Goal: Task Accomplishment & Management: Use online tool/utility

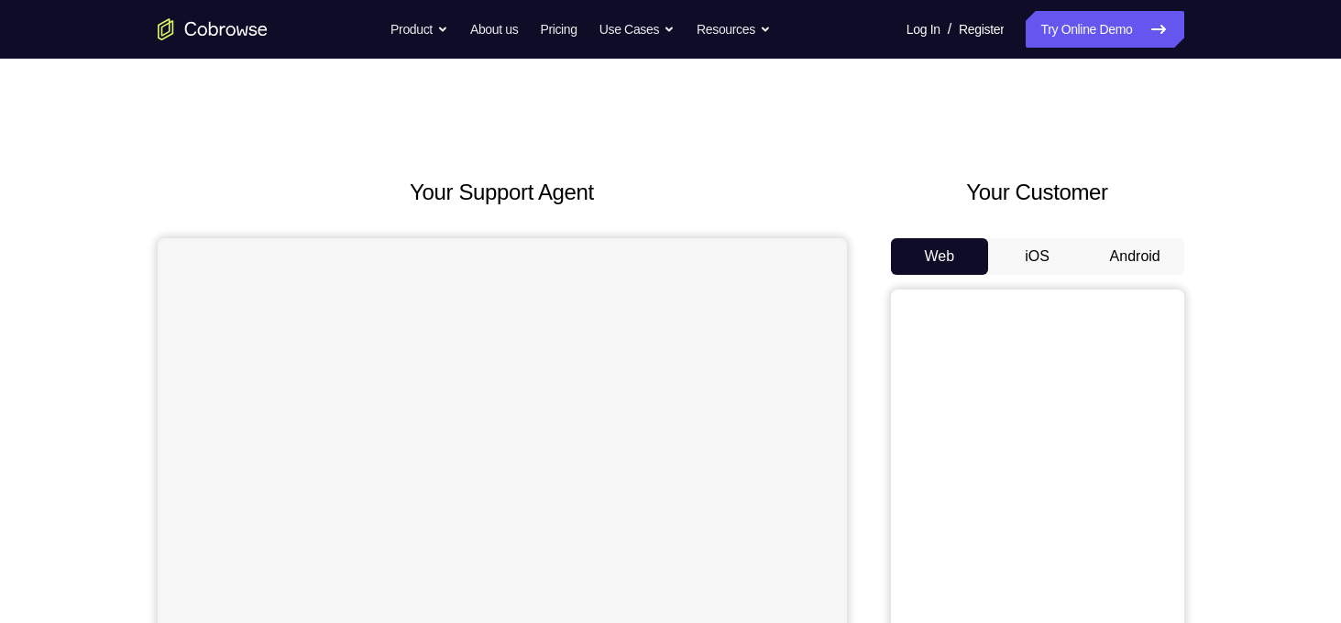
click at [1124, 262] on button "Android" at bounding box center [1135, 256] width 98 height 37
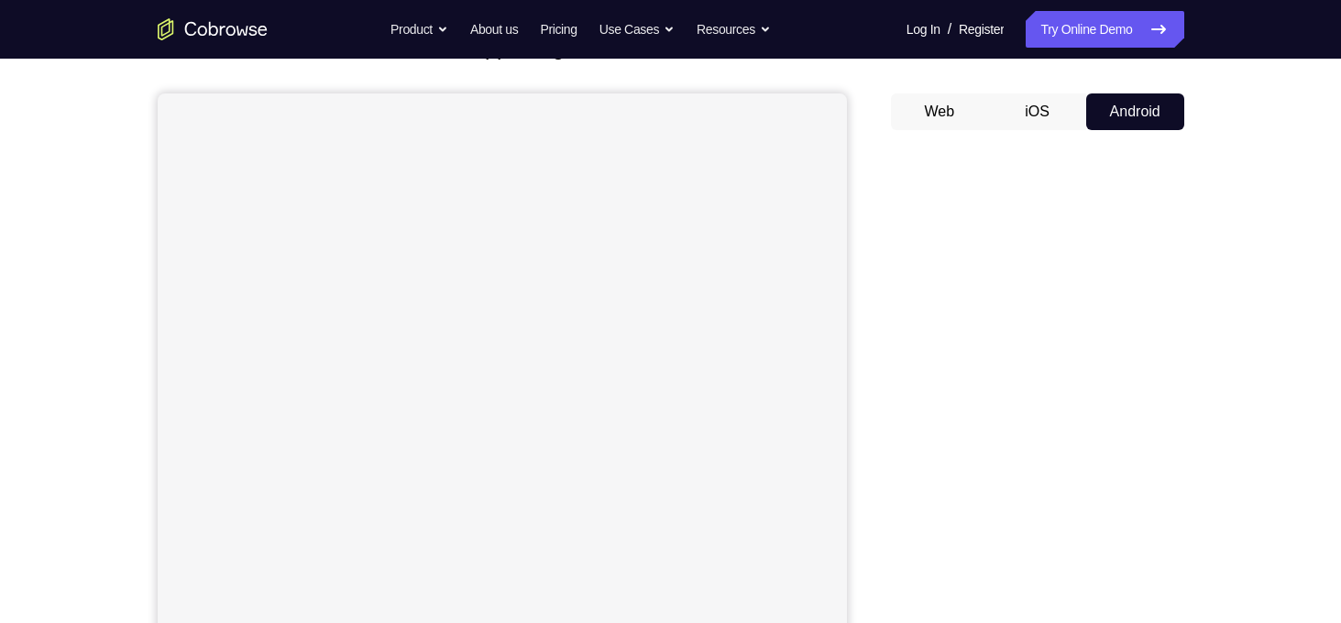
scroll to position [213, 0]
click at [1261, 257] on div "Your Support Agent Your Customer Web iOS Android Next Steps We’d be happy to gi…" at bounding box center [670, 450] width 1341 height 1209
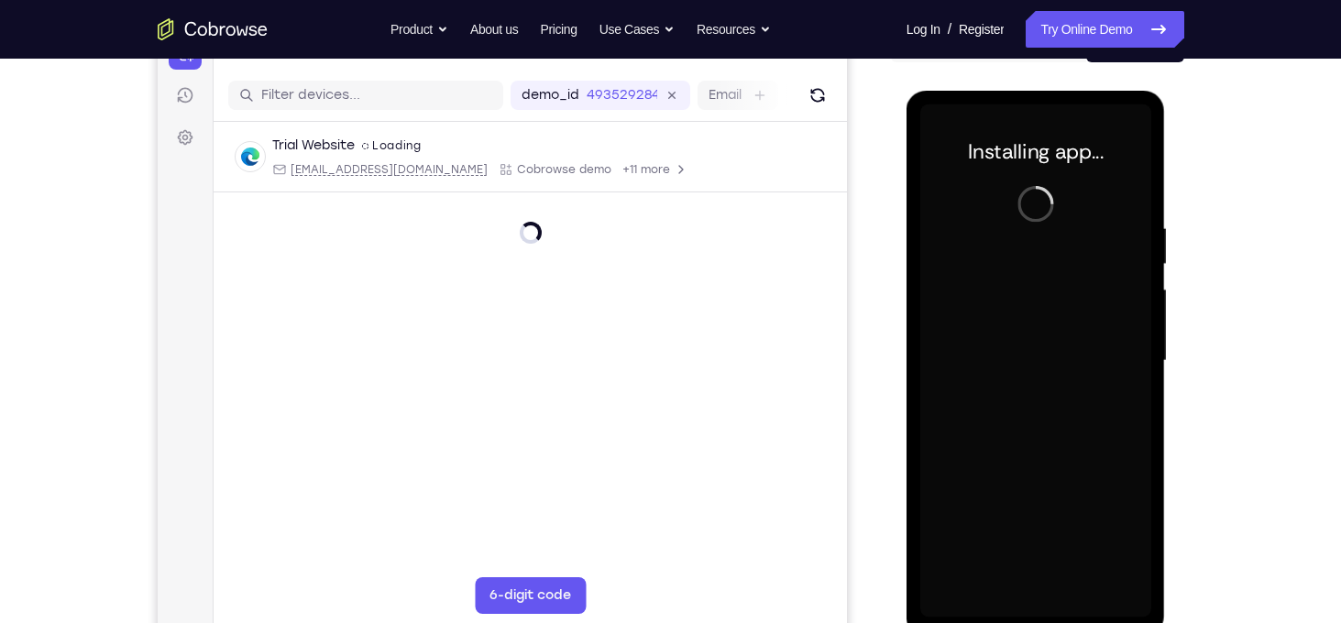
scroll to position [0, 0]
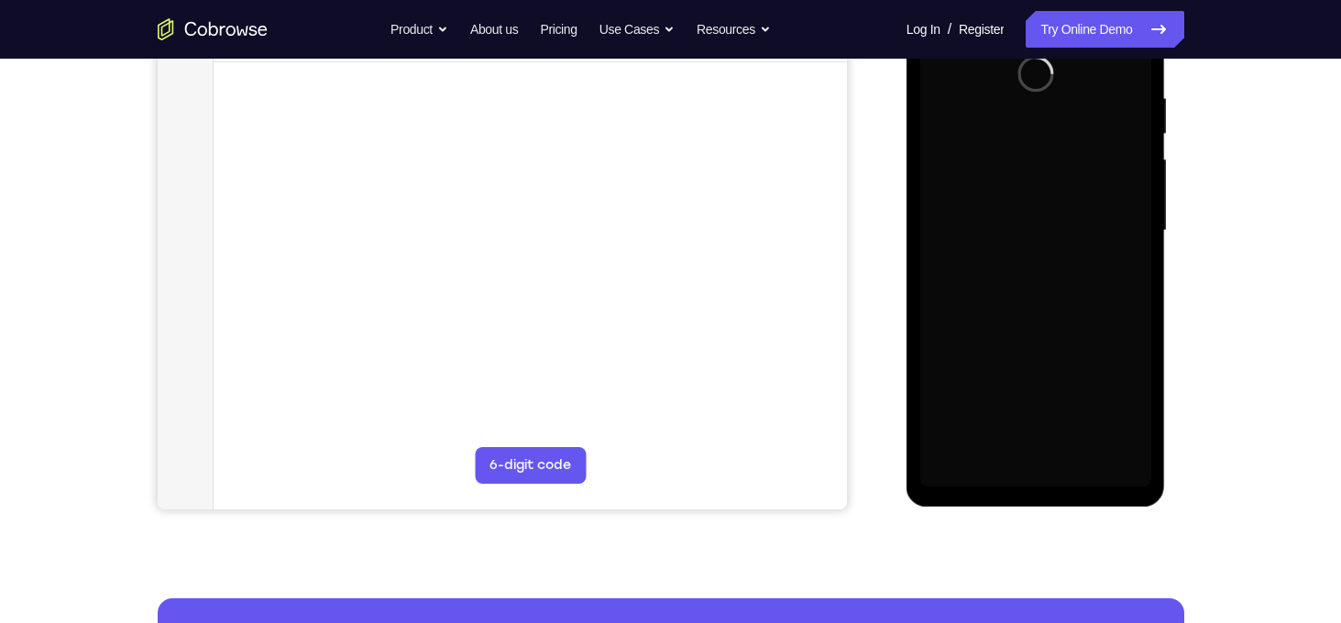
click at [1247, 384] on div "Your Support Agent Your Customer Web iOS Android Next Steps We’d be happy to gi…" at bounding box center [670, 320] width 1173 height 1209
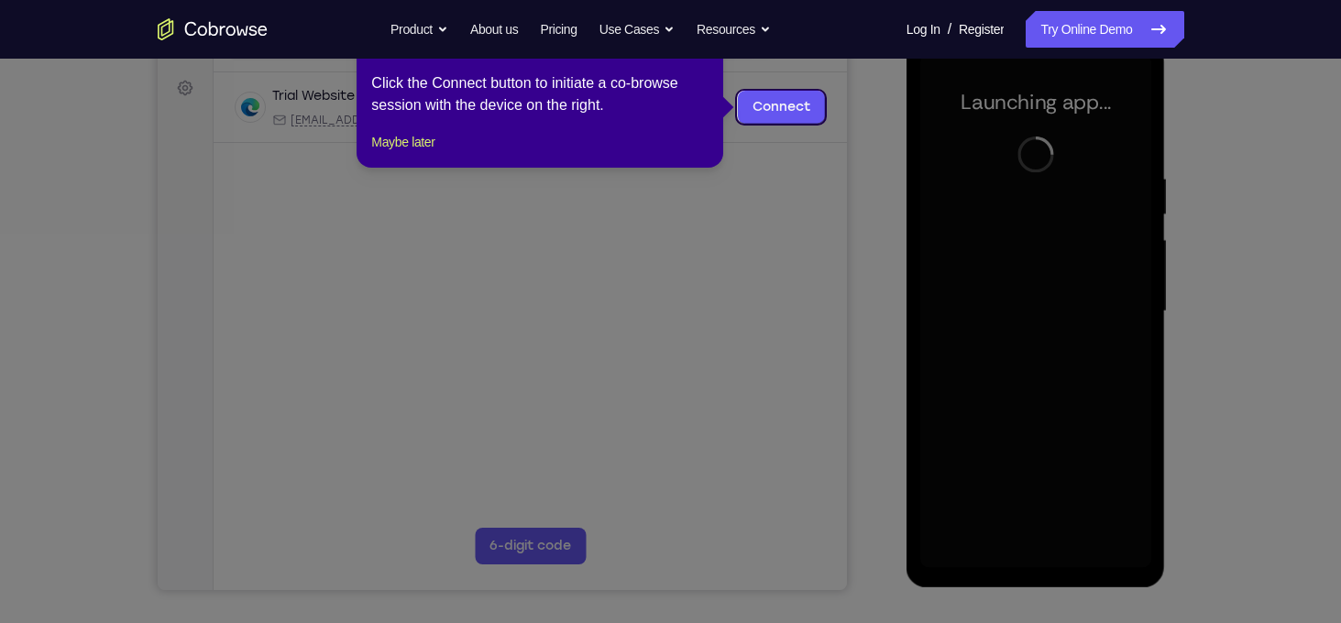
drag, startPoint x: 1247, startPoint y: 384, endPoint x: 1242, endPoint y: 465, distance: 80.8
click at [1242, 465] on icon at bounding box center [677, 311] width 1355 height 623
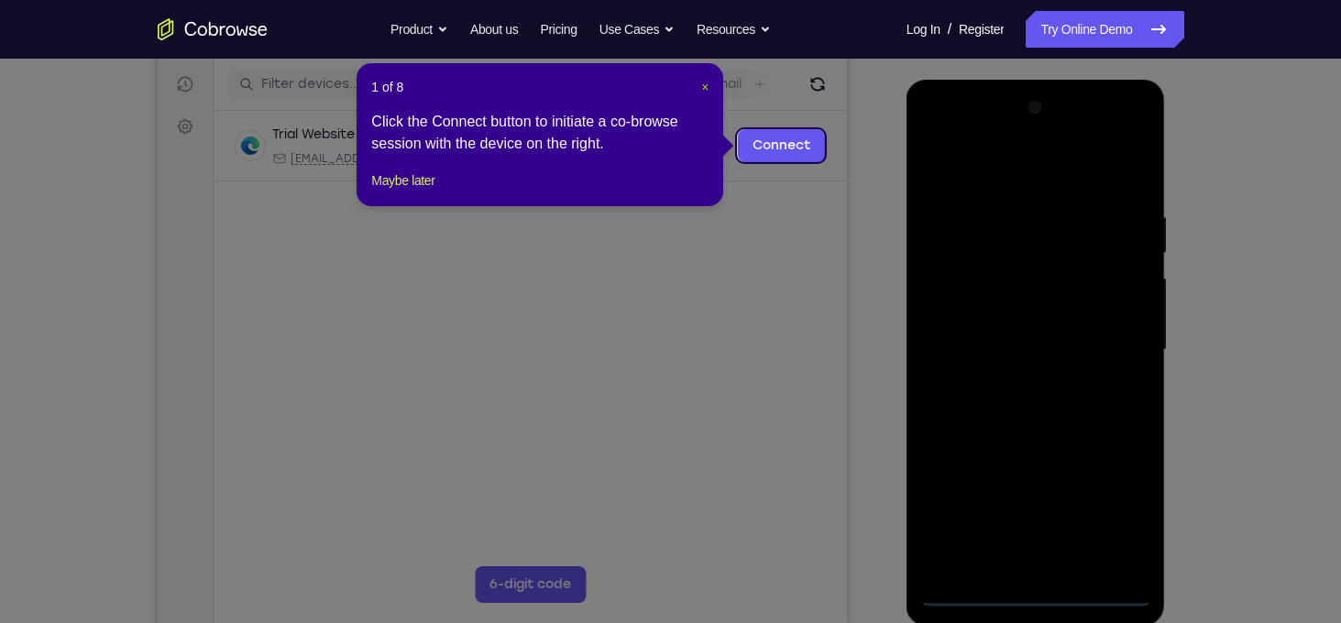
click at [705, 86] on span "×" at bounding box center [704, 87] width 7 height 15
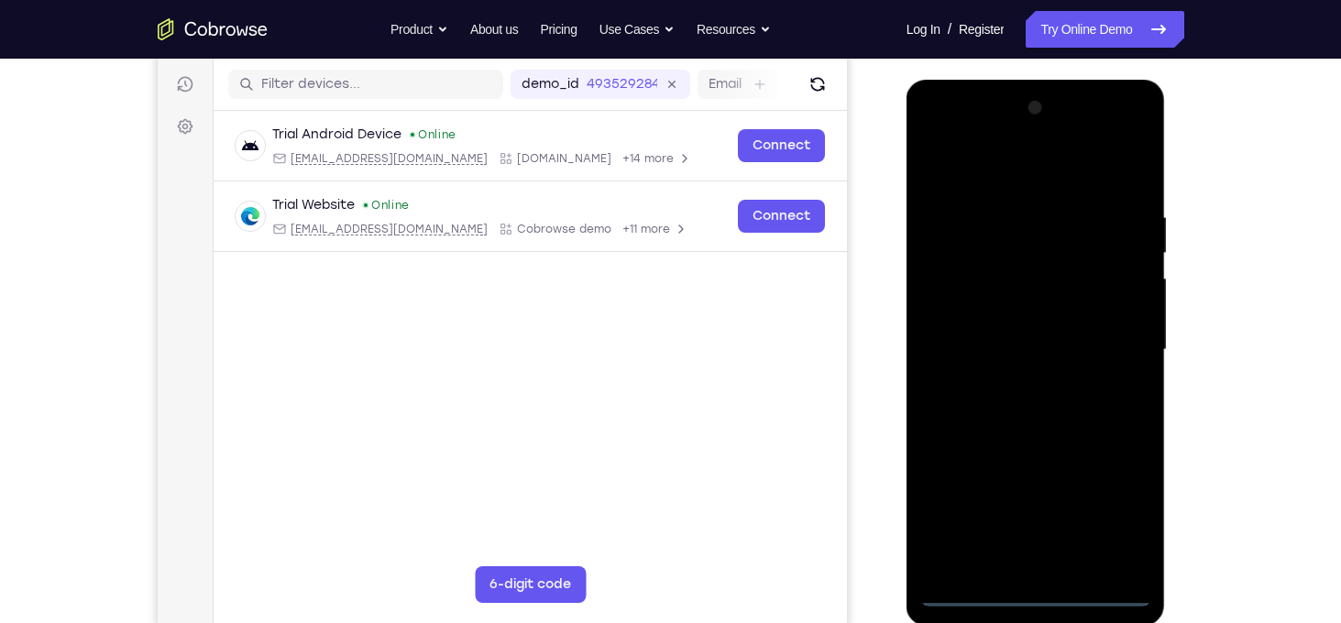
click at [1035, 600] on div at bounding box center [1035, 350] width 231 height 513
click at [1128, 512] on div at bounding box center [1035, 350] width 231 height 513
click at [1023, 170] on div at bounding box center [1035, 350] width 231 height 513
click at [1119, 340] on div at bounding box center [1035, 350] width 231 height 513
click at [1016, 387] on div at bounding box center [1035, 350] width 231 height 513
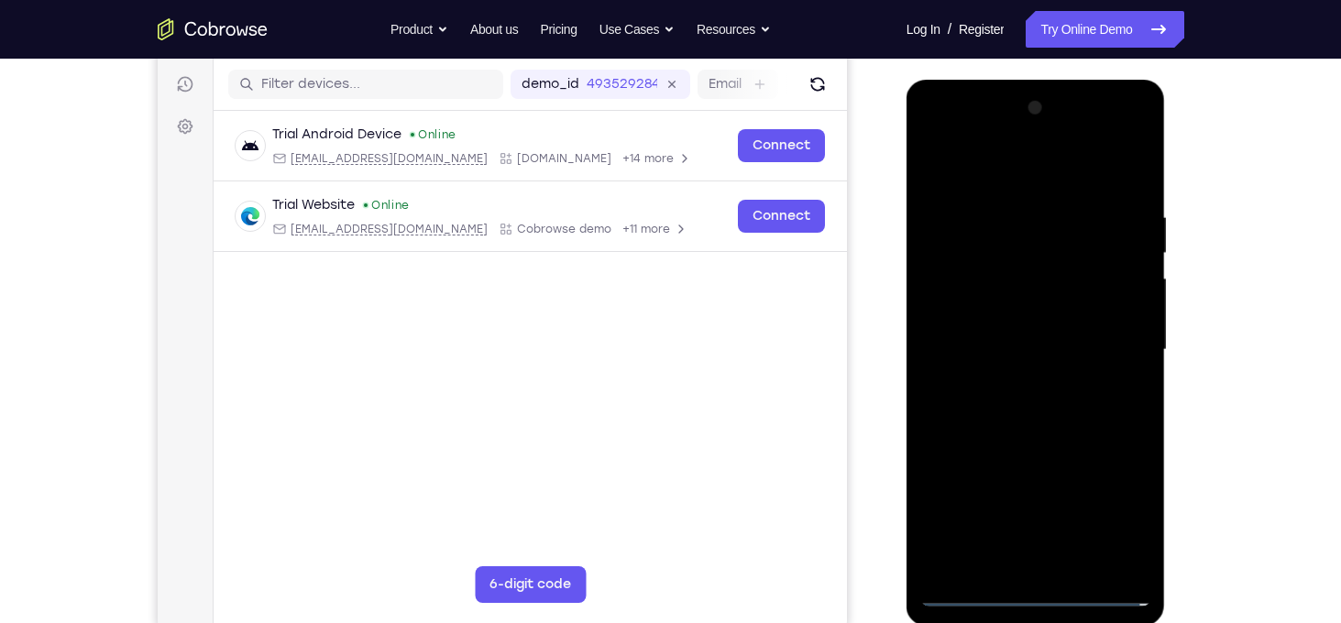
click at [998, 337] on div at bounding box center [1035, 350] width 231 height 513
click at [968, 276] on div at bounding box center [1035, 350] width 231 height 513
click at [974, 312] on div at bounding box center [1035, 350] width 231 height 513
click at [1000, 347] on div at bounding box center [1035, 350] width 231 height 513
click at [1088, 407] on div at bounding box center [1035, 350] width 231 height 513
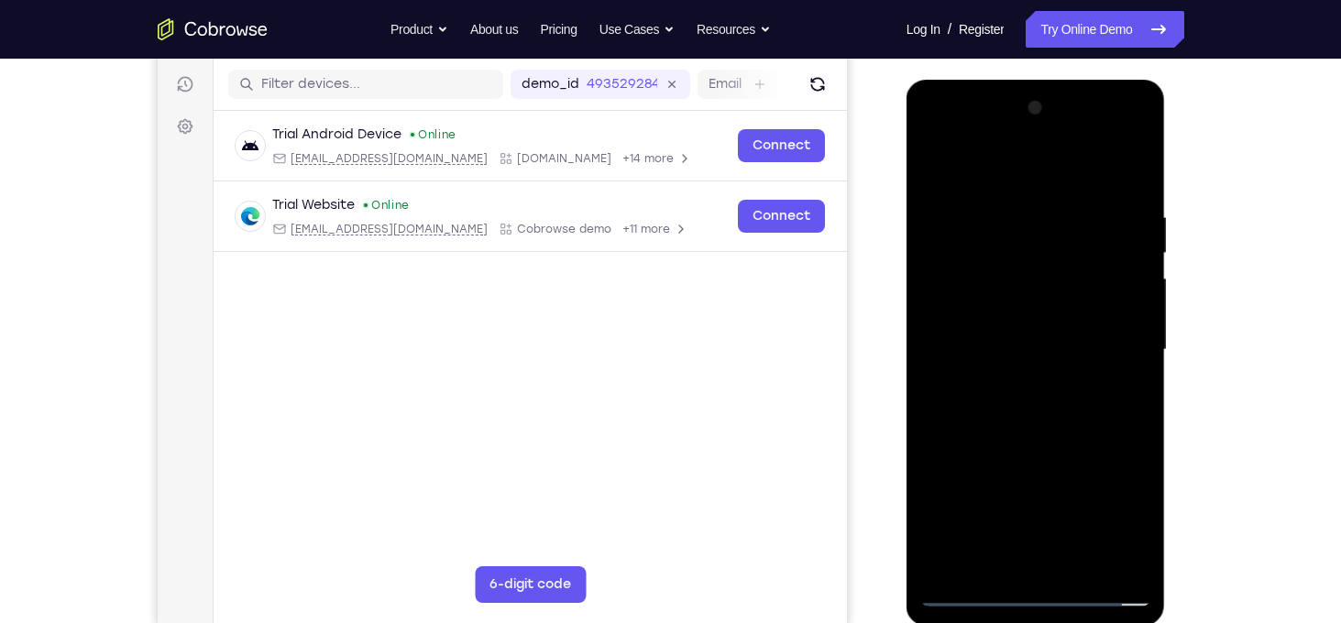
click at [1069, 389] on div at bounding box center [1035, 350] width 231 height 513
drag, startPoint x: 1005, startPoint y: 171, endPoint x: 976, endPoint y: 65, distance: 110.1
click at [976, 80] on html "Online web based iOS Simulators and Android Emulators. Run iPhone, iPad, Mobile…" at bounding box center [1037, 355] width 261 height 550
click at [1009, 332] on div at bounding box center [1035, 350] width 231 height 513
click at [1078, 565] on div at bounding box center [1035, 350] width 231 height 513
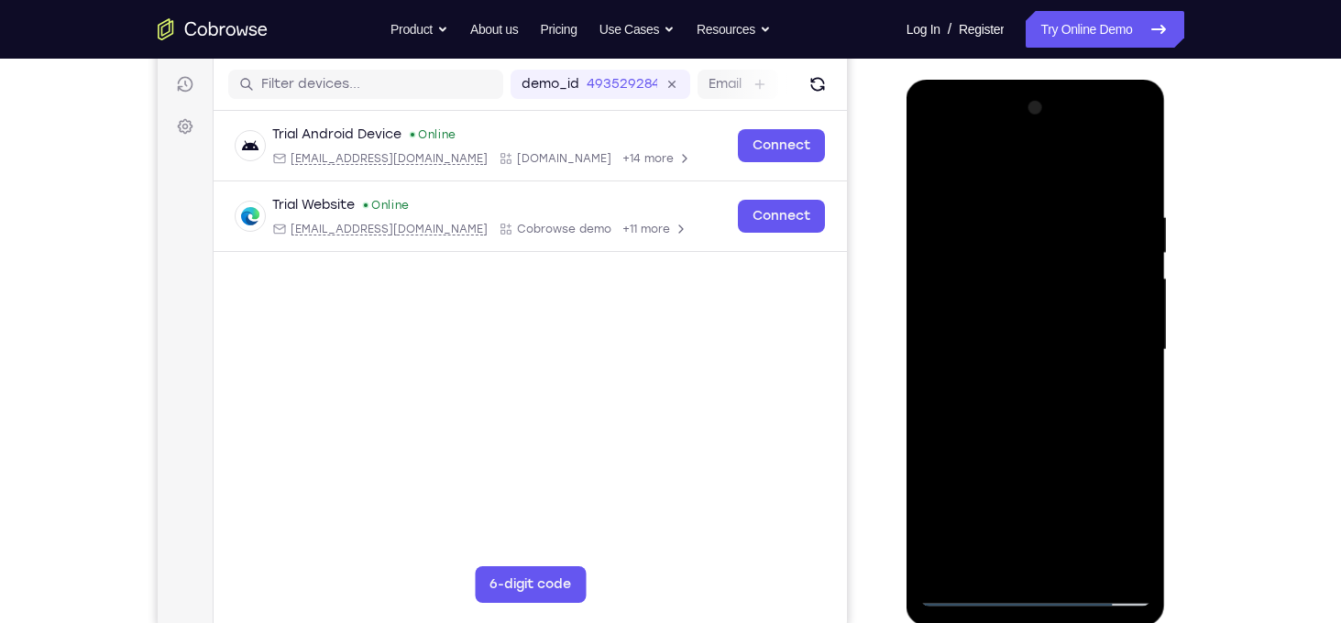
click at [1059, 446] on div at bounding box center [1035, 350] width 231 height 513
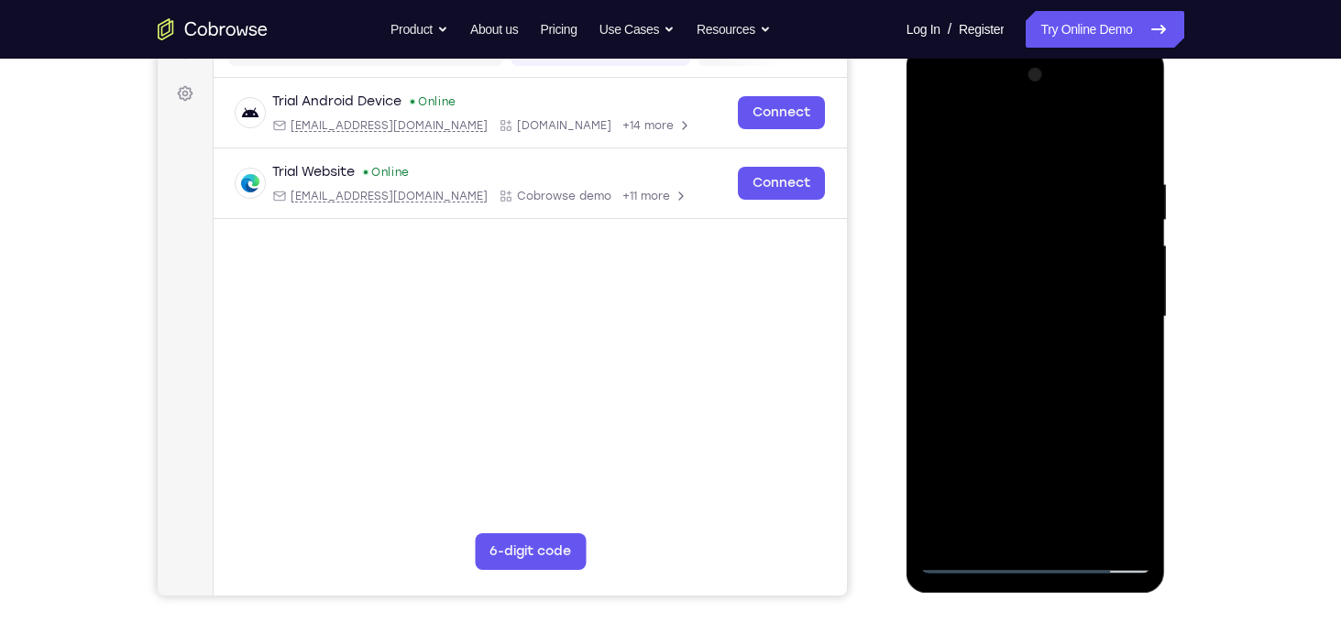
scroll to position [259, 0]
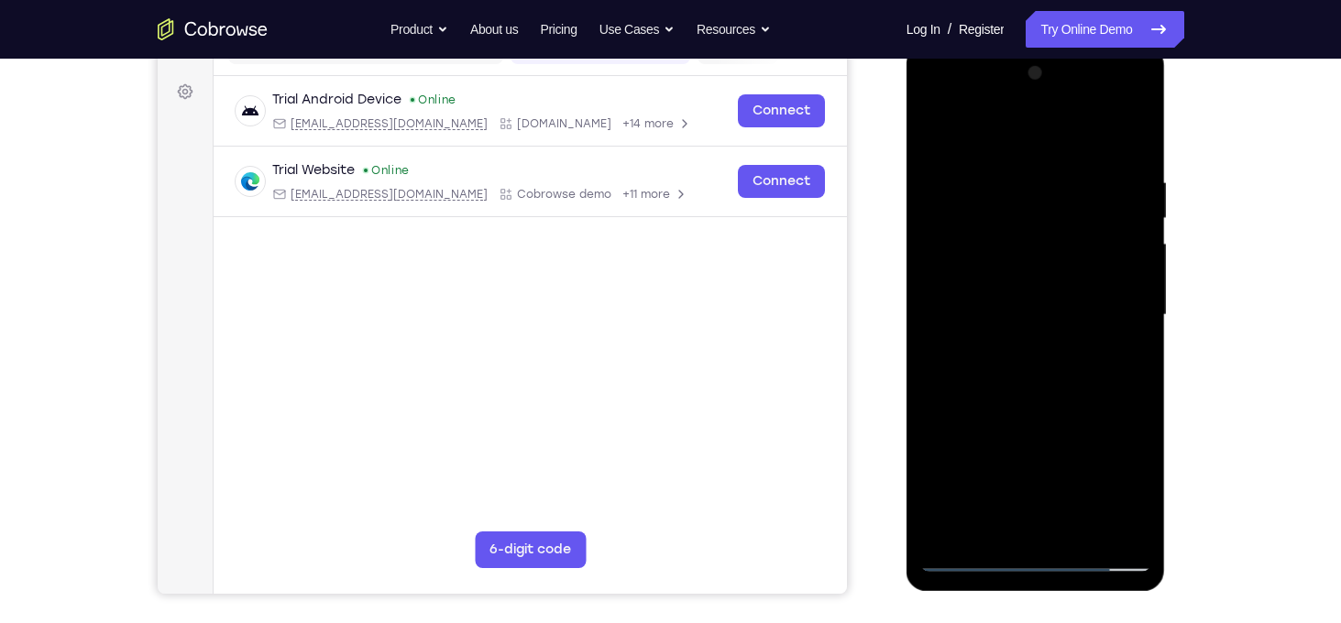
drag, startPoint x: 1073, startPoint y: 402, endPoint x: 1063, endPoint y: 276, distance: 126.9
click at [1063, 276] on div at bounding box center [1035, 315] width 231 height 513
drag, startPoint x: 1070, startPoint y: 456, endPoint x: 1047, endPoint y: 344, distance: 114.2
click at [1047, 344] on div at bounding box center [1035, 315] width 231 height 513
drag, startPoint x: 1070, startPoint y: 414, endPoint x: 1054, endPoint y: 319, distance: 96.6
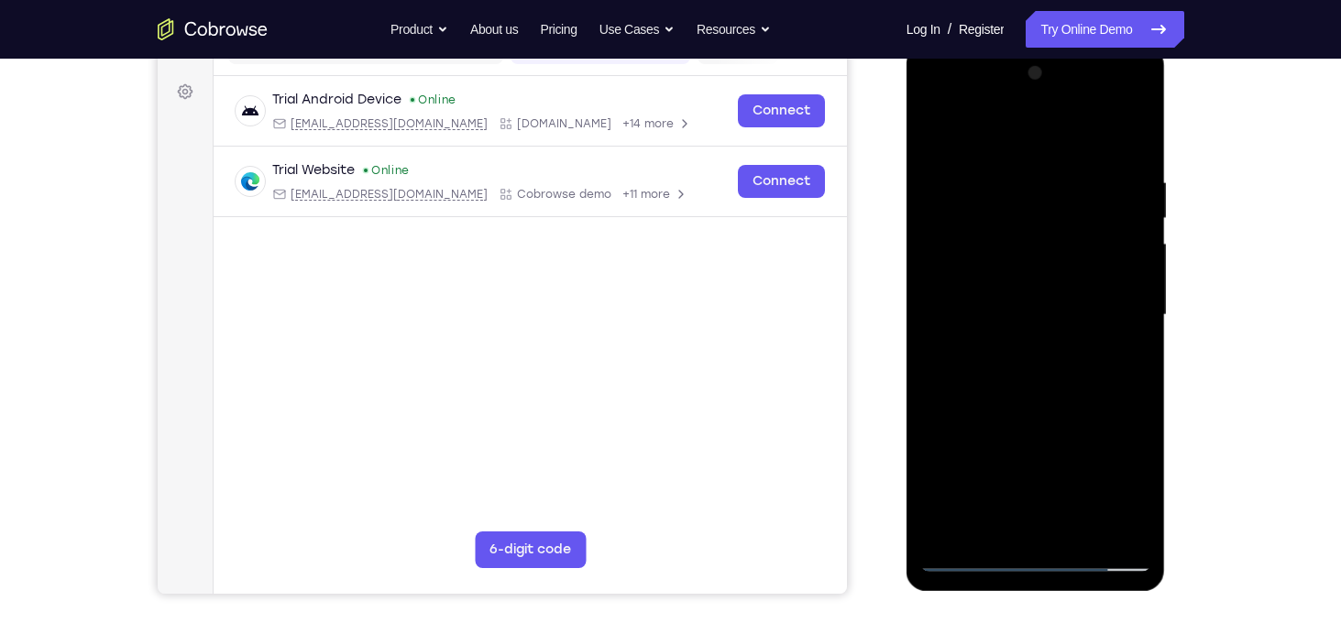
click at [1054, 319] on div at bounding box center [1035, 315] width 231 height 513
drag, startPoint x: 1046, startPoint y: 451, endPoint x: 1043, endPoint y: 307, distance: 144.0
click at [1043, 307] on div at bounding box center [1035, 315] width 231 height 513
click at [1017, 451] on div at bounding box center [1035, 315] width 231 height 513
click at [1023, 521] on div at bounding box center [1035, 315] width 231 height 513
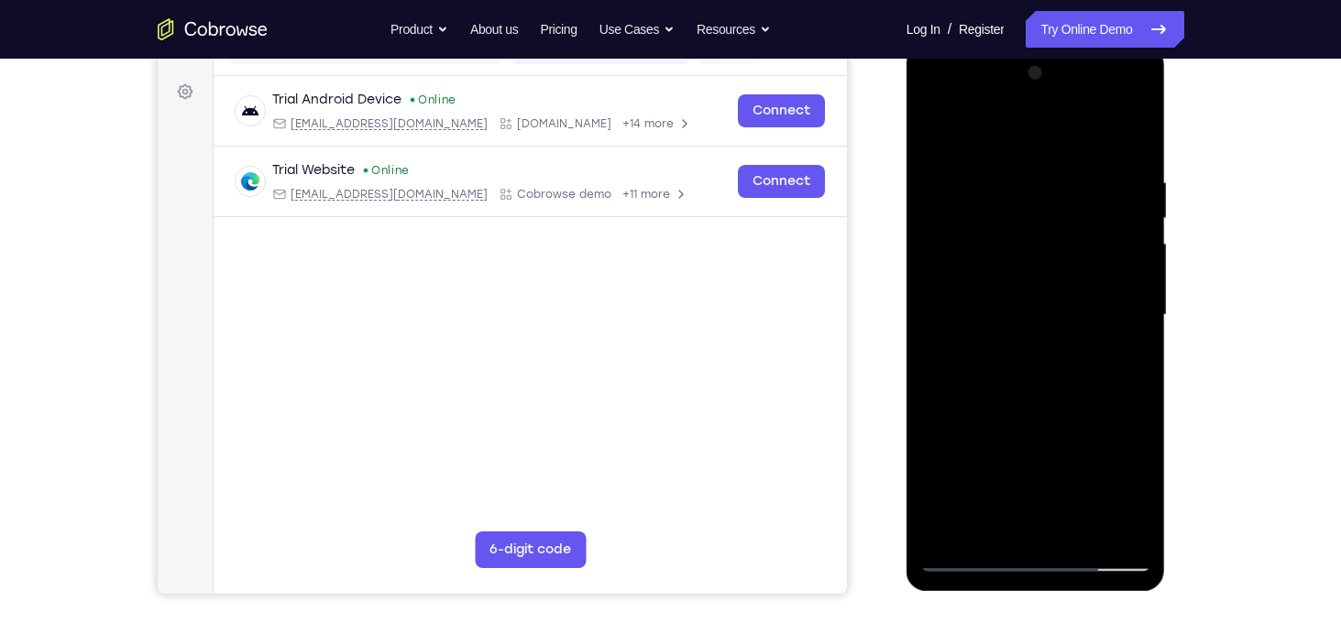
click at [1121, 358] on div at bounding box center [1035, 315] width 231 height 513
click at [1120, 361] on div at bounding box center [1035, 315] width 231 height 513
click at [1106, 361] on div at bounding box center [1035, 315] width 231 height 513
click at [1125, 360] on div at bounding box center [1035, 315] width 231 height 513
click at [936, 133] on div at bounding box center [1035, 315] width 231 height 513
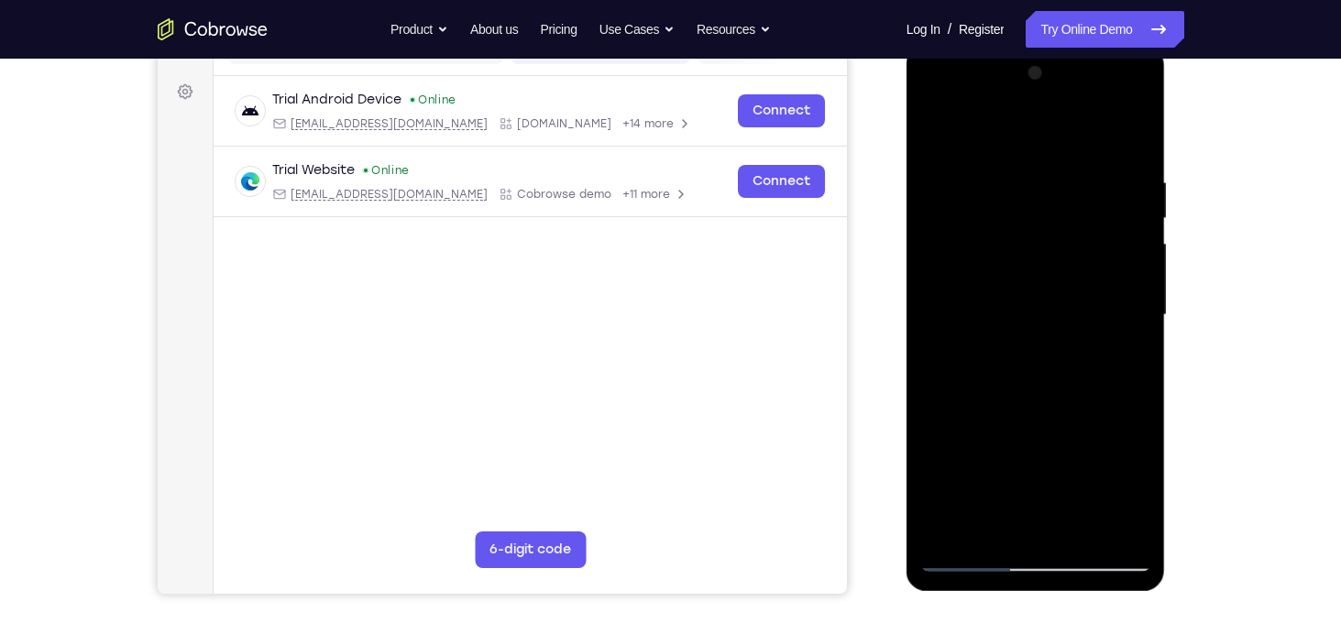
drag, startPoint x: 1070, startPoint y: 303, endPoint x: 1043, endPoint y: 661, distance: 359.4
click at [1043, 595] on html "Online web based iOS Simulators and Android Emulators. Run iPhone, iPad, Mobile…" at bounding box center [1037, 320] width 261 height 550
drag, startPoint x: 1048, startPoint y: 267, endPoint x: 1054, endPoint y: 397, distance: 130.3
click at [1054, 397] on div at bounding box center [1035, 315] width 231 height 513
click at [1057, 311] on div at bounding box center [1035, 315] width 231 height 513
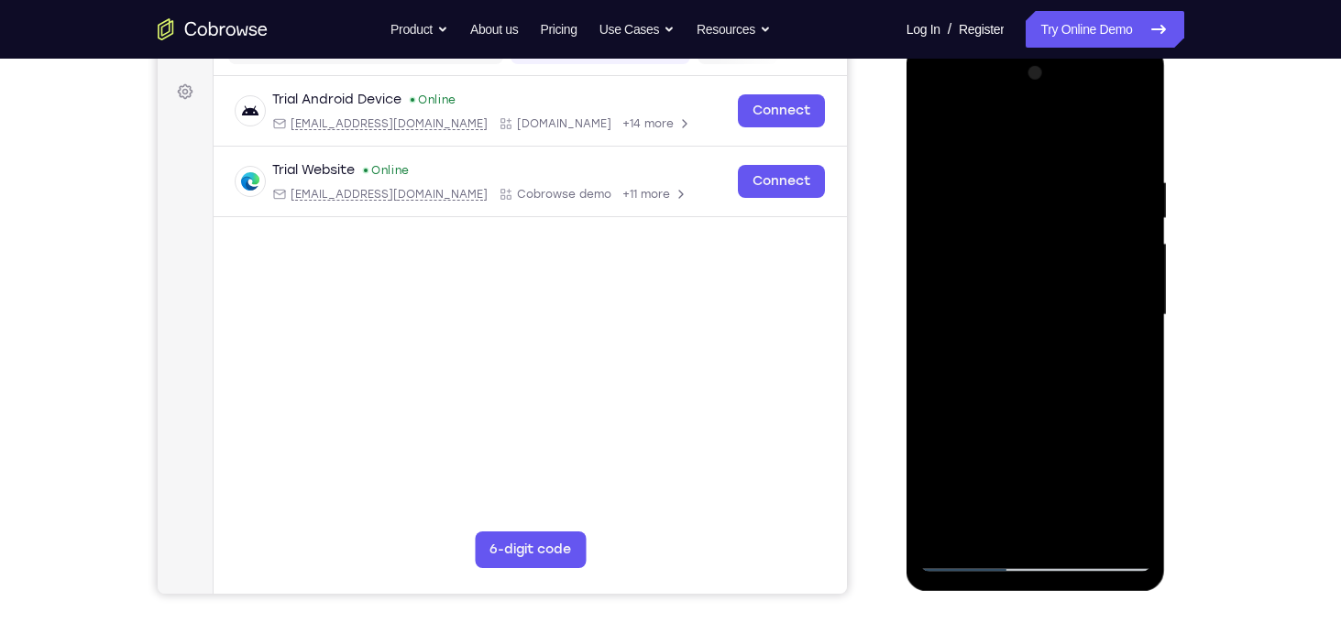
click at [980, 520] on div at bounding box center [1035, 315] width 231 height 513
click at [1118, 358] on div at bounding box center [1035, 315] width 231 height 513
click at [1129, 358] on div at bounding box center [1035, 315] width 231 height 513
click at [923, 133] on div at bounding box center [1035, 315] width 231 height 513
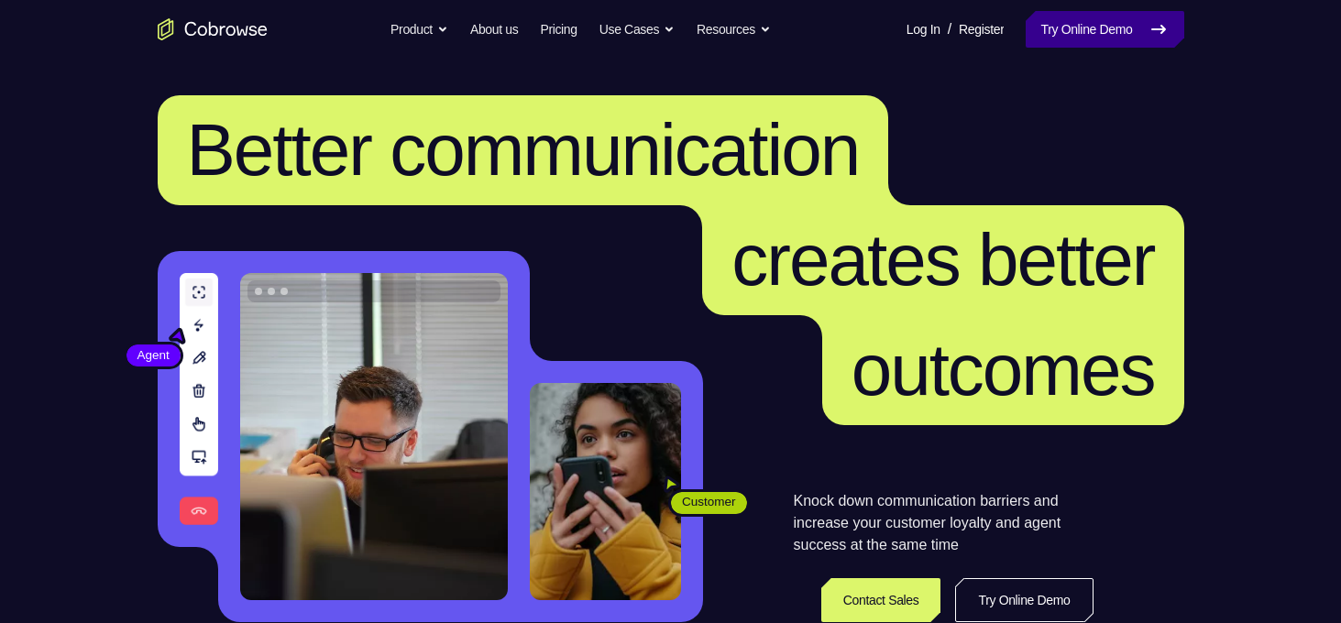
click at [1083, 28] on link "Try Online Demo" at bounding box center [1105, 29] width 158 height 37
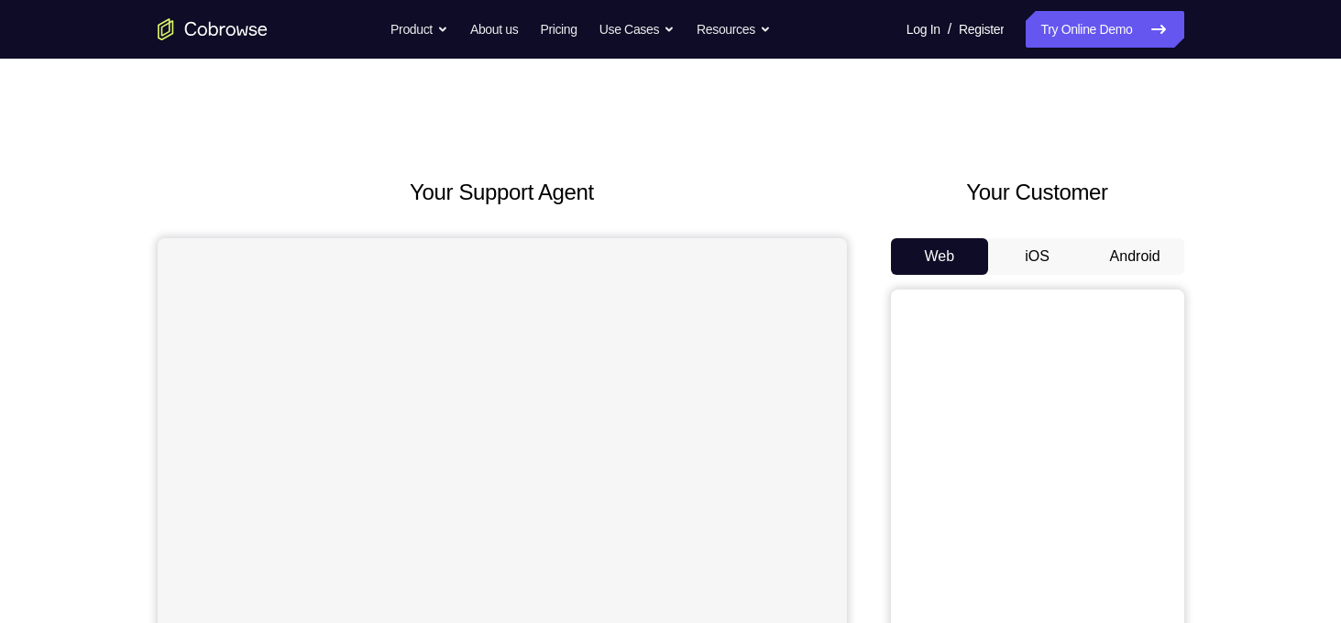
click at [1125, 252] on button "Android" at bounding box center [1135, 256] width 98 height 37
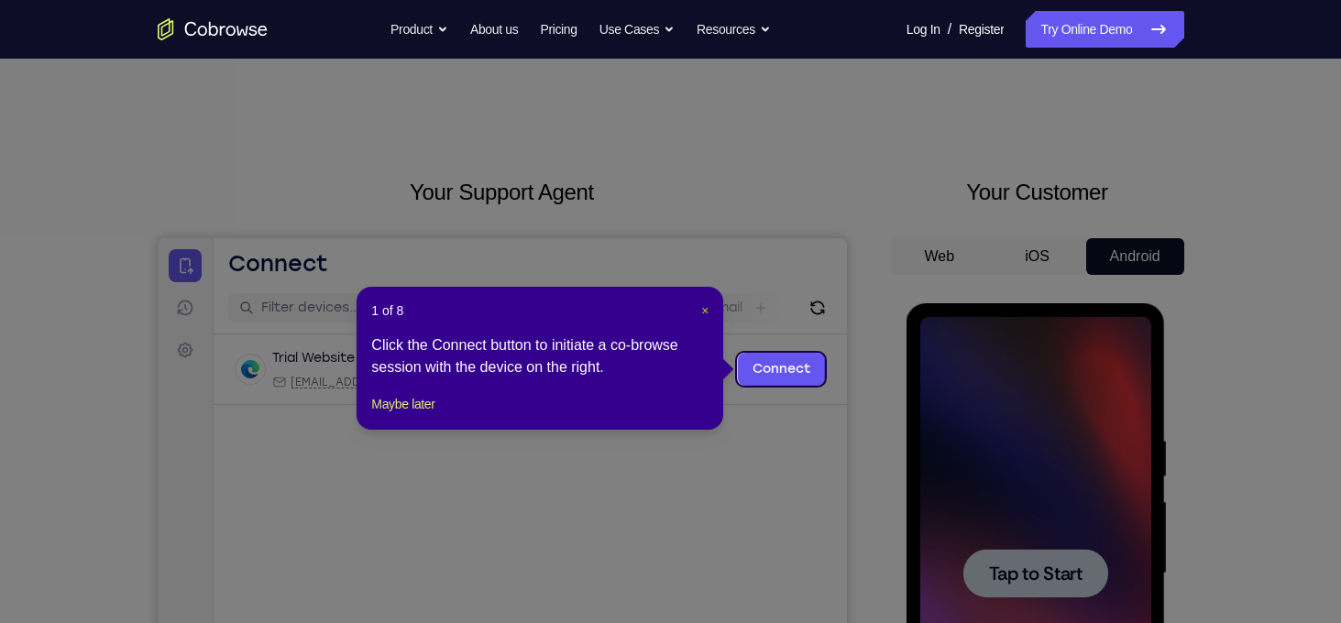
drag, startPoint x: 706, startPoint y: 311, endPoint x: 100, endPoint y: 60, distance: 656.0
click at [706, 311] on span "×" at bounding box center [704, 310] width 7 height 15
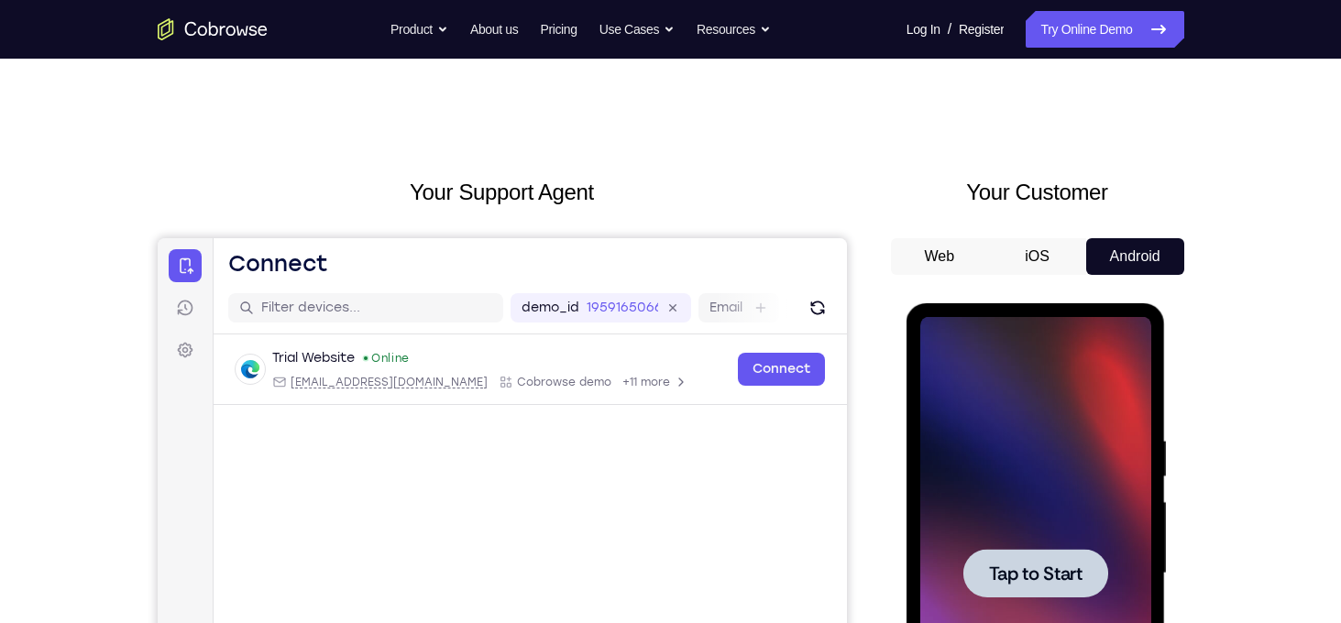
scroll to position [190, 0]
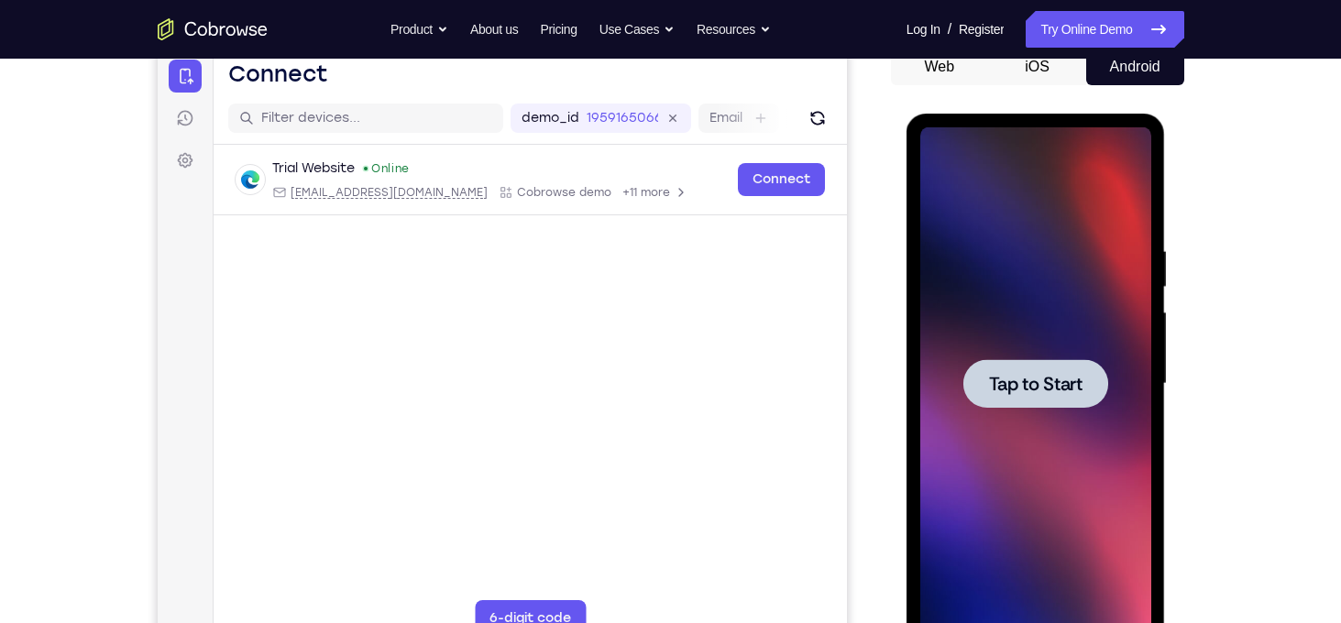
click at [1057, 383] on span "Tap to Start" at bounding box center [1036, 384] width 94 height 18
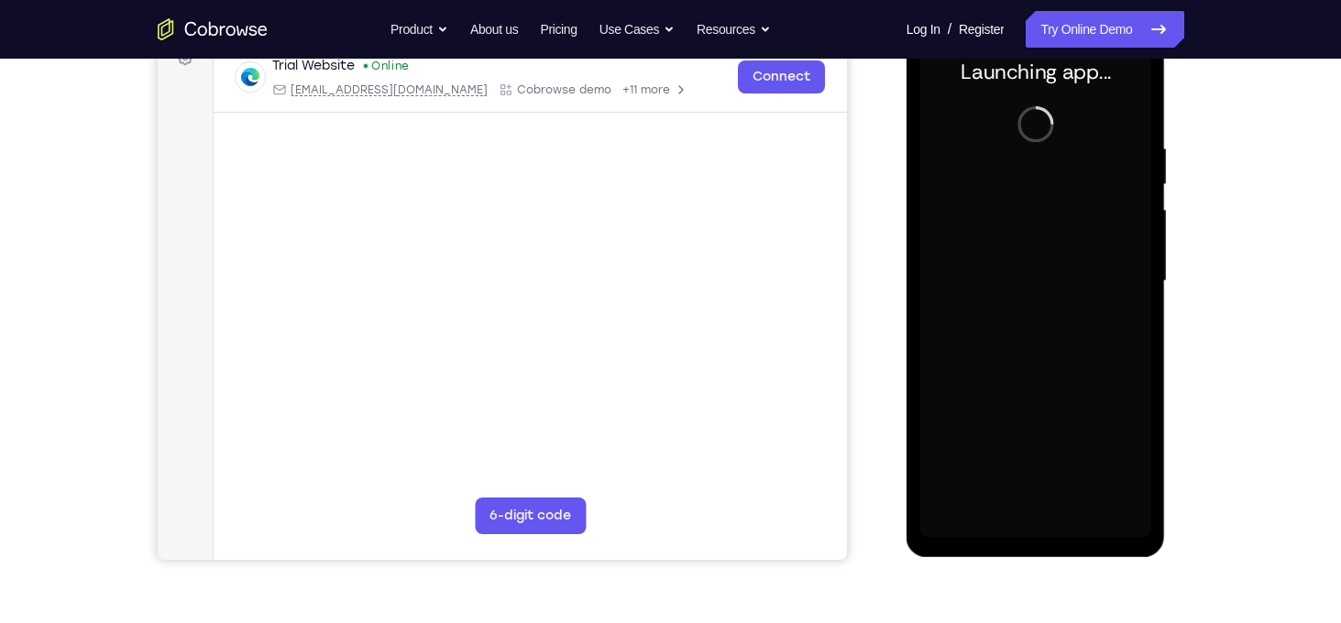
scroll to position [290, 0]
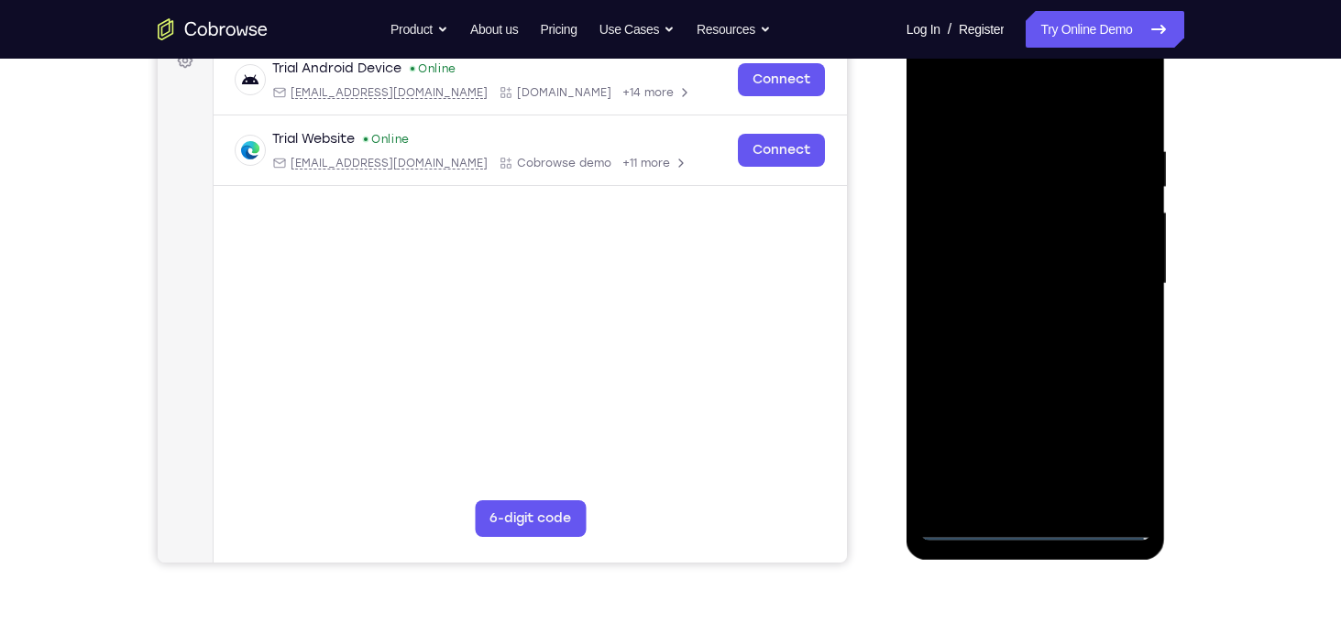
click at [1037, 529] on div at bounding box center [1035, 284] width 231 height 513
click at [1131, 455] on div at bounding box center [1035, 284] width 231 height 513
click at [1002, 108] on div at bounding box center [1035, 284] width 231 height 513
click at [1112, 286] on div at bounding box center [1035, 284] width 231 height 513
click at [1061, 501] on div at bounding box center [1035, 284] width 231 height 513
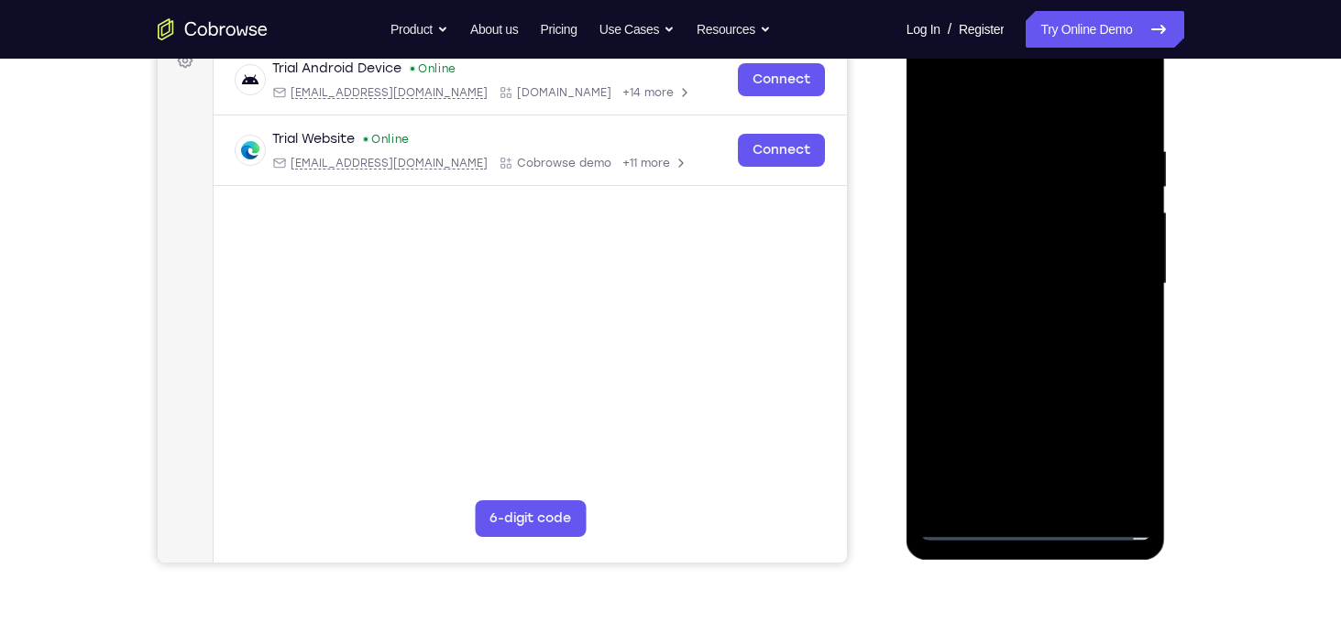
scroll to position [252, 0]
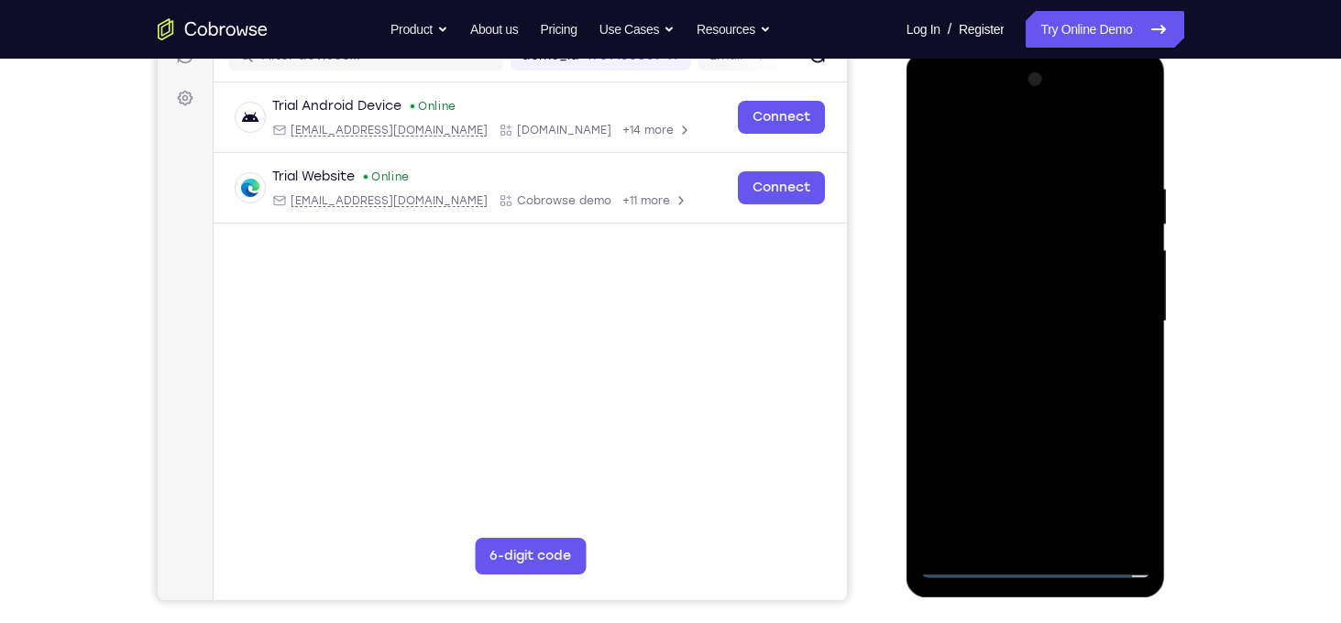
click at [1047, 304] on div at bounding box center [1035, 321] width 231 height 513
click at [1000, 286] on div at bounding box center [1035, 321] width 231 height 513
click at [1020, 326] on div at bounding box center [1035, 321] width 231 height 513
click at [1079, 381] on div at bounding box center [1035, 321] width 231 height 513
click at [1136, 170] on div at bounding box center [1035, 321] width 231 height 513
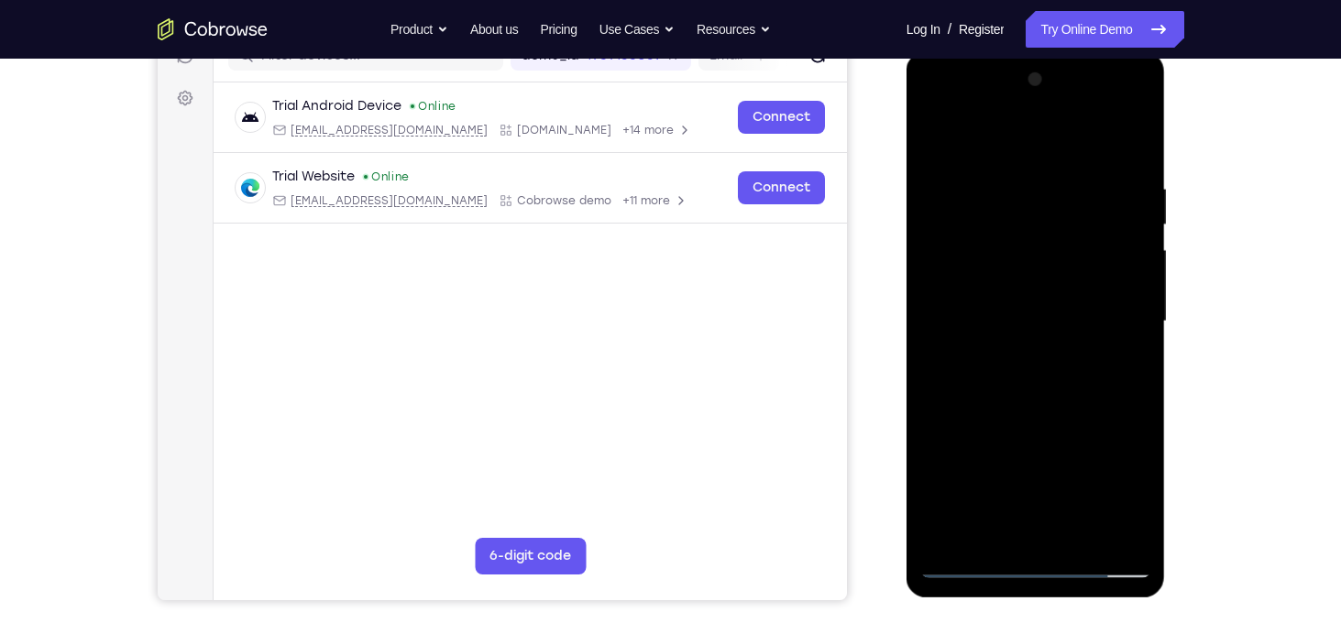
click at [1084, 535] on div at bounding box center [1035, 321] width 231 height 513
click at [1058, 423] on div at bounding box center [1035, 321] width 231 height 513
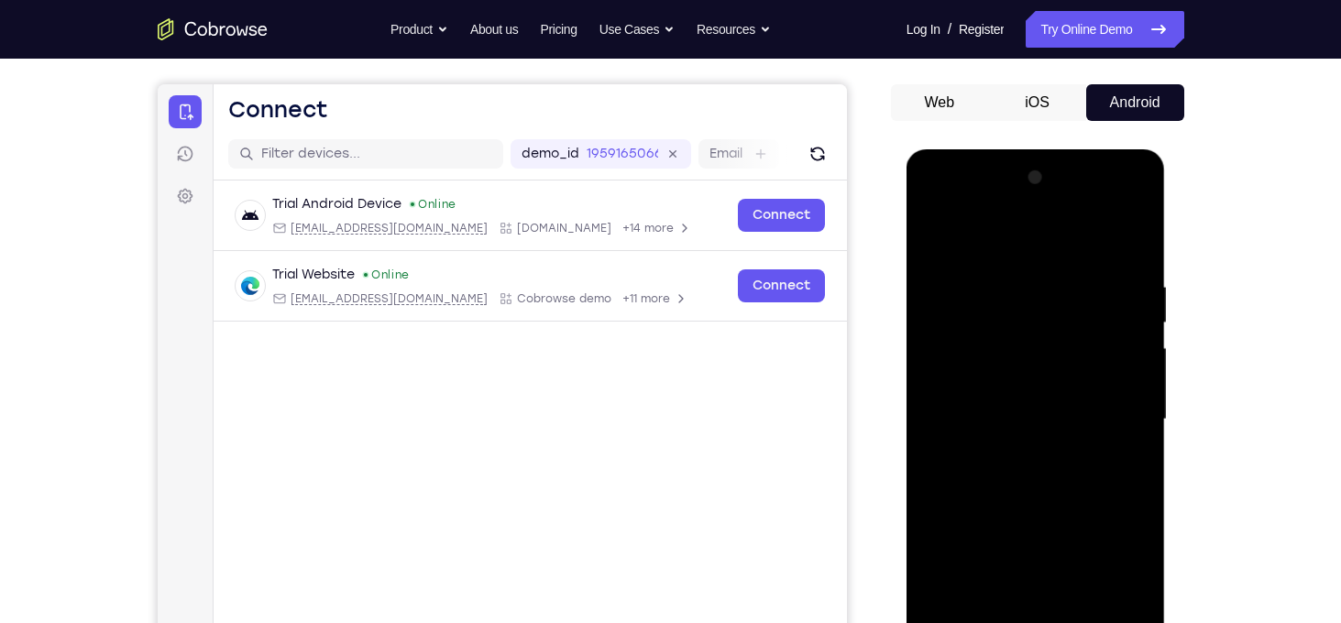
drag, startPoint x: 1041, startPoint y: 235, endPoint x: 1025, endPoint y: 131, distance: 104.8
click at [1025, 149] on html "Online web based iOS Simulators and Android Emulators. Run iPhone, iPad, Mobile…" at bounding box center [1037, 424] width 261 height 550
click at [940, 220] on div at bounding box center [1035, 419] width 231 height 513
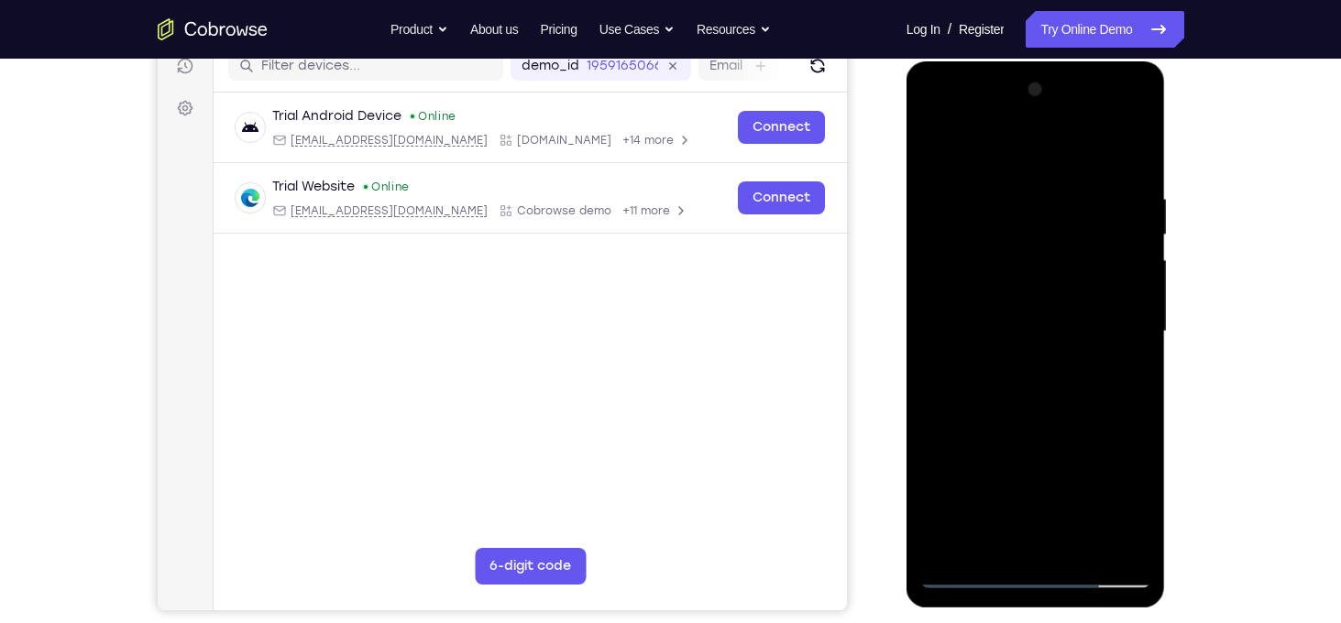
scroll to position [242, 0]
